Goal: Information Seeking & Learning: Learn about a topic

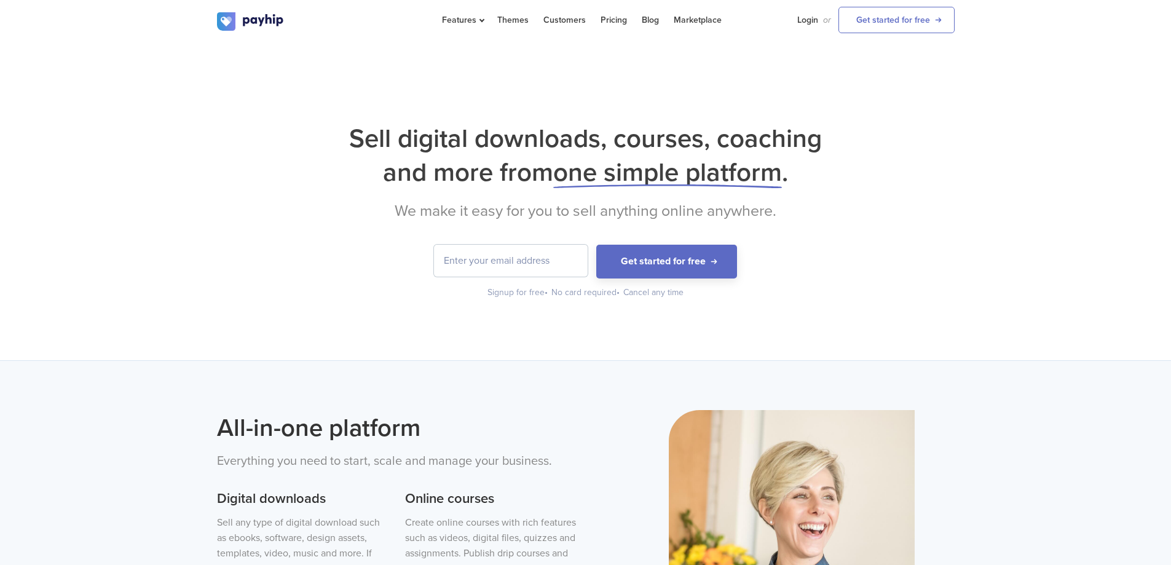
click at [523, 267] on input "email" at bounding box center [511, 261] width 154 height 32
click at [256, 270] on form "Get started for free" at bounding box center [585, 262] width 737 height 34
click at [514, 256] on input "email" at bounding box center [511, 261] width 154 height 32
click at [822, 222] on div "Sell digital downloads, courses, coaching and more from one simple platform . W…" at bounding box center [585, 210] width 737 height 177
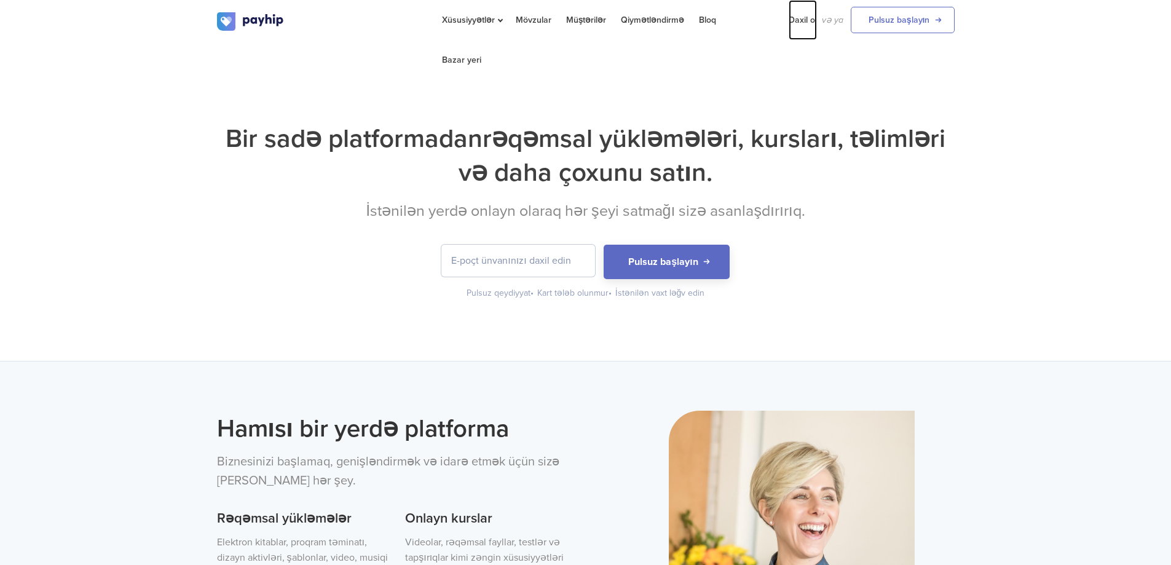
click at [805, 17] on font "Daxil ol" at bounding box center [802, 20] width 28 height 10
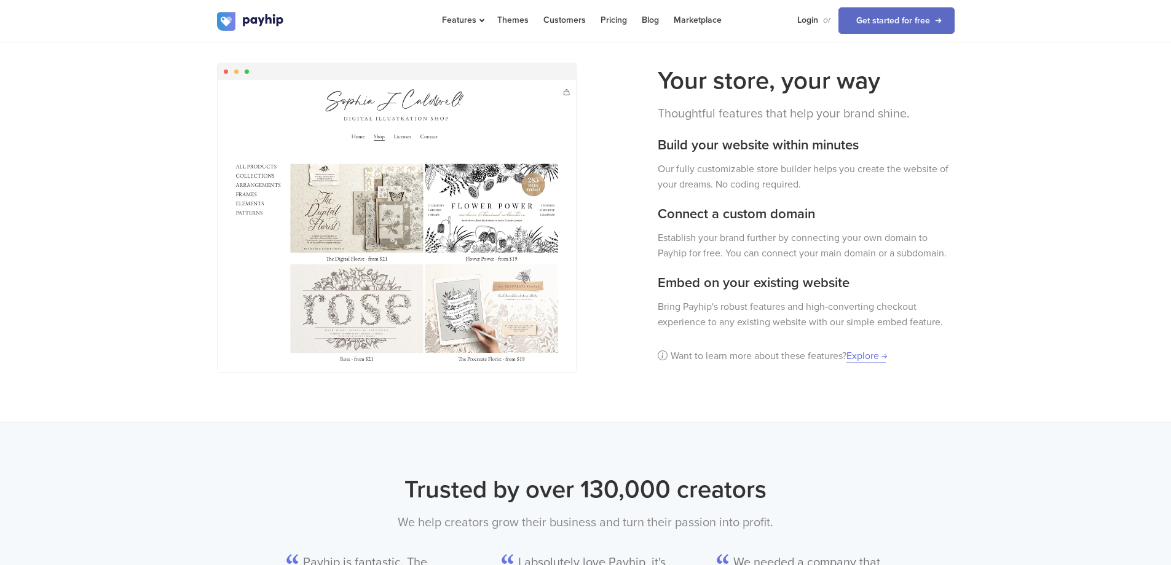
scroll to position [860, 0]
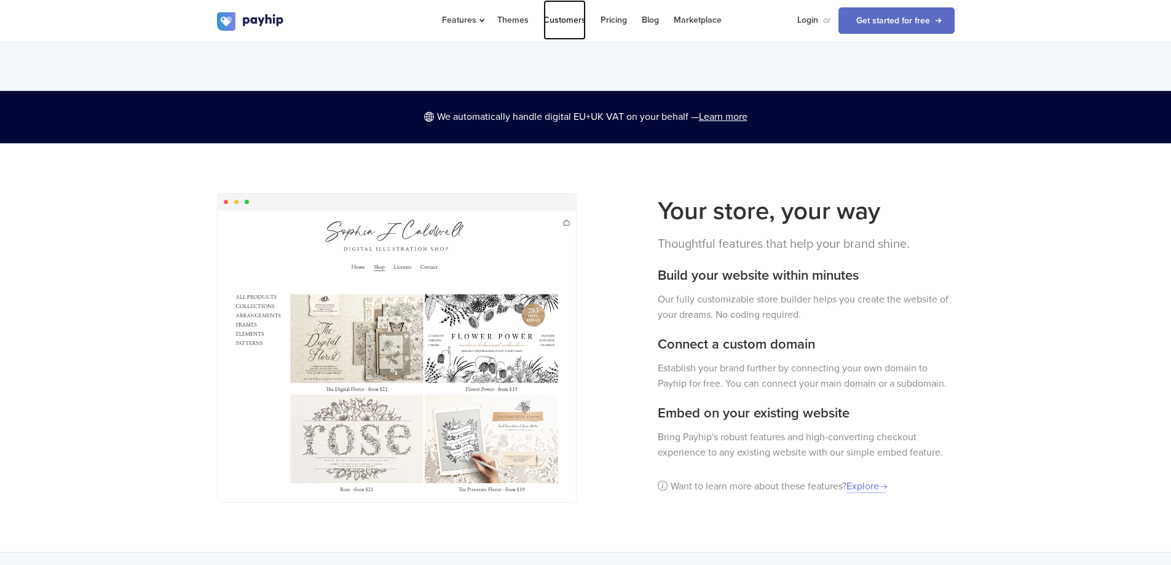
click at [563, 16] on link "Customers" at bounding box center [564, 20] width 42 height 40
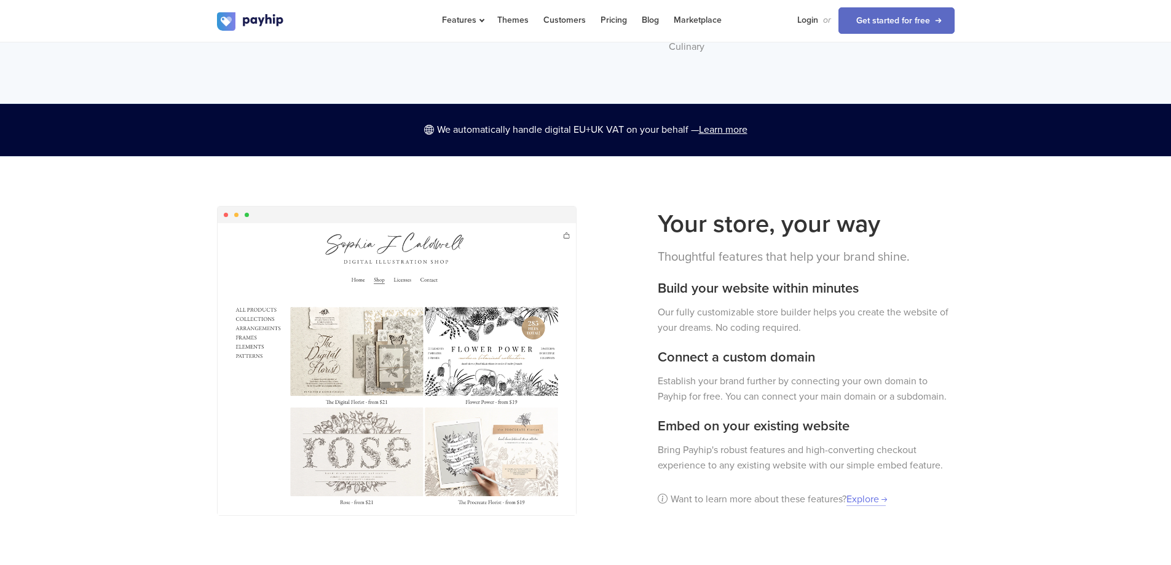
scroll to position [897, 0]
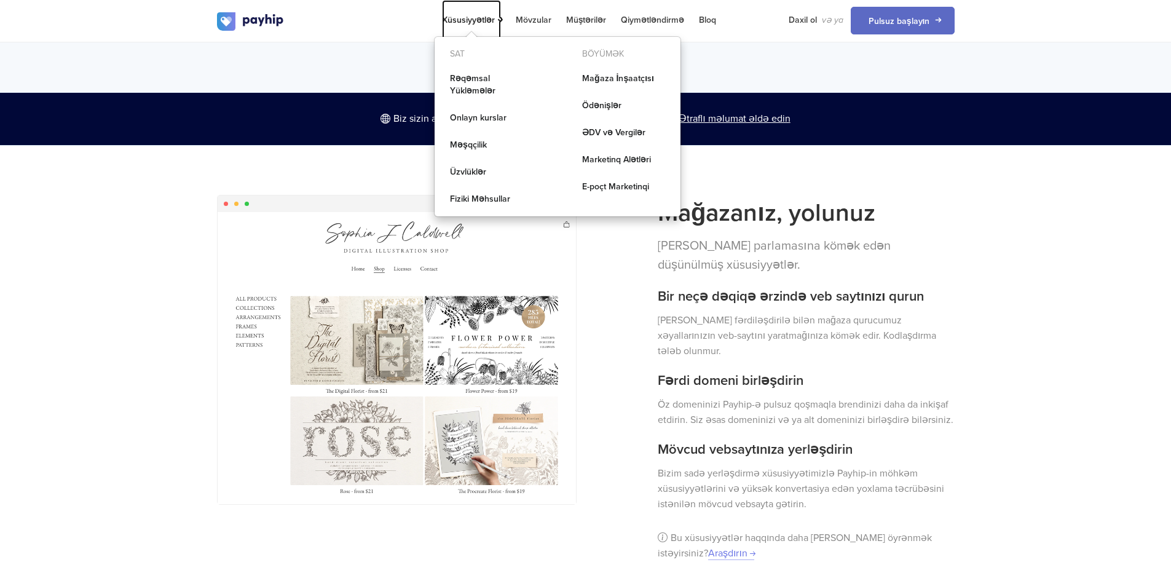
click at [482, 26] on link "Xüsusiyyətlər" at bounding box center [471, 20] width 59 height 40
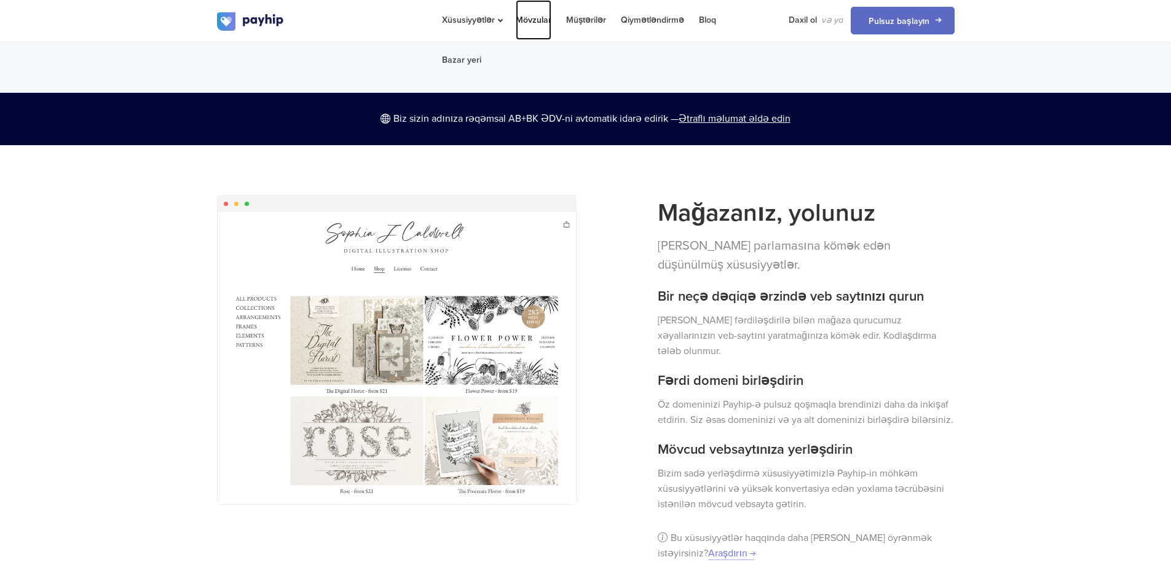
click at [532, 23] on font "Mövzular" at bounding box center [534, 20] width 36 height 10
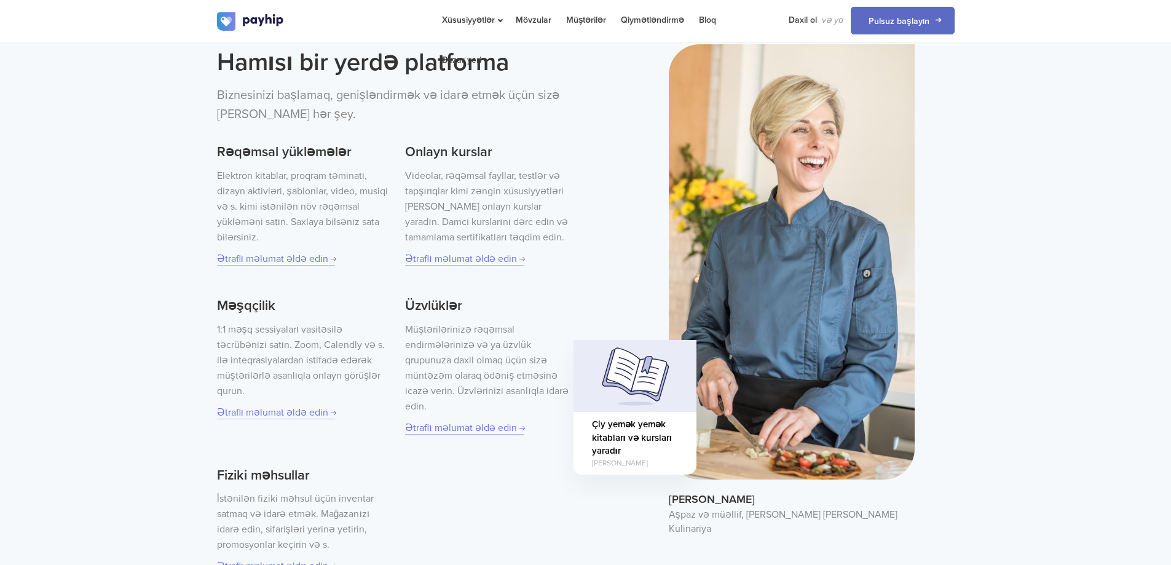
scroll to position [143, 0]
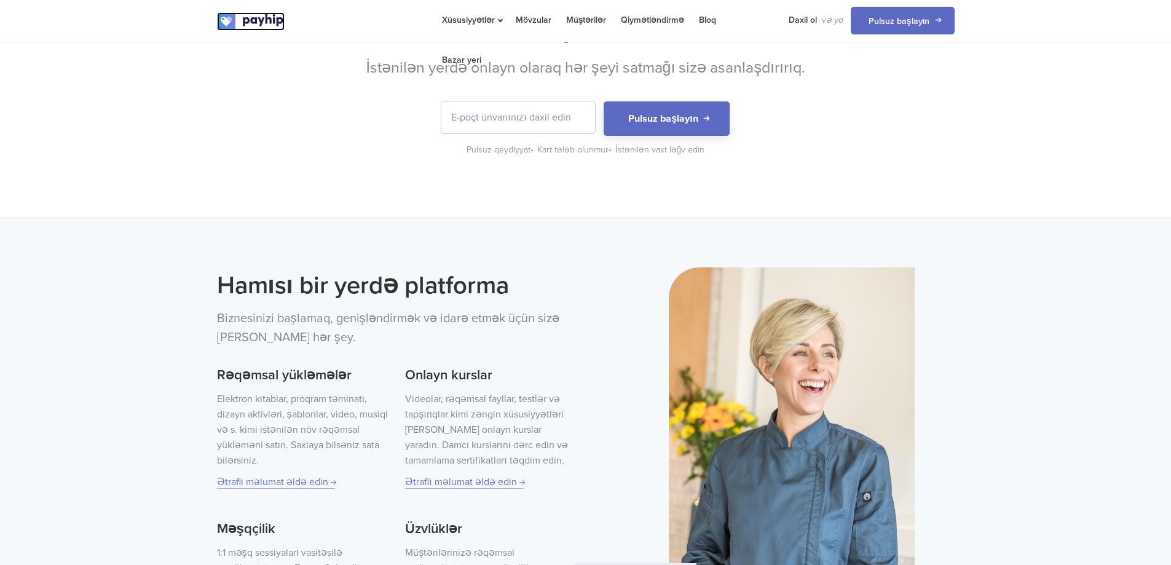
click at [266, 18] on img at bounding box center [251, 21] width 68 height 18
